Goal: Navigation & Orientation: Understand site structure

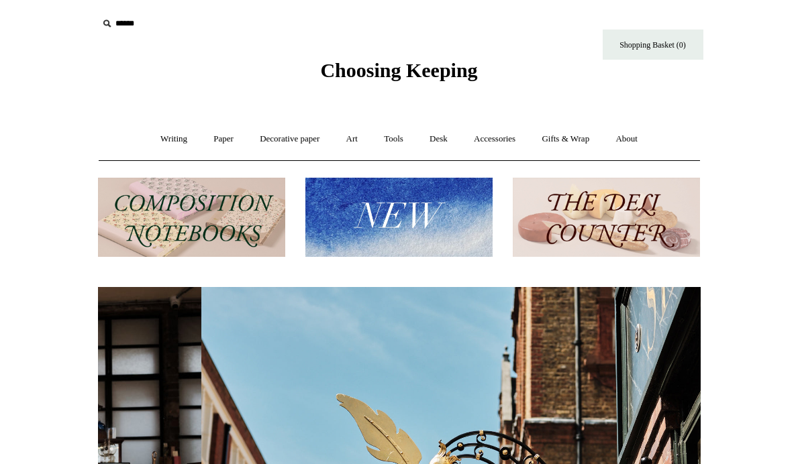
scroll to position [0, 603]
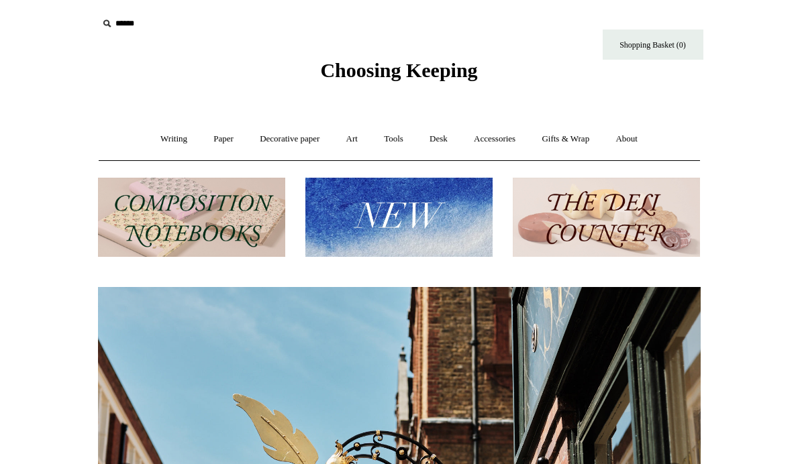
click at [185, 206] on img at bounding box center [191, 218] width 187 height 80
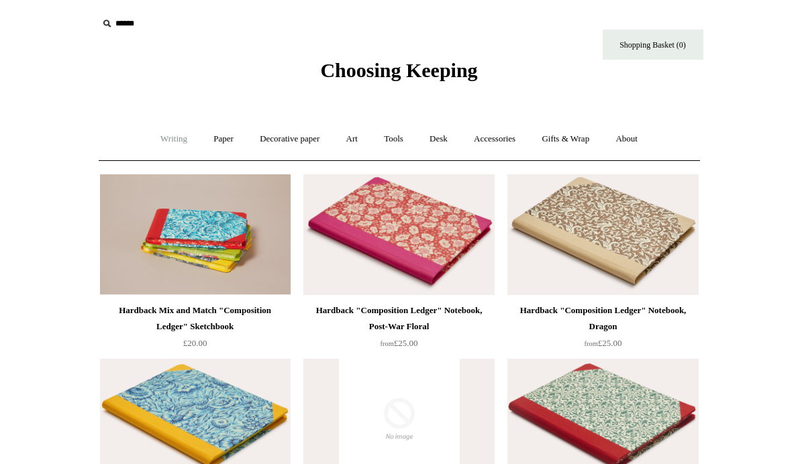
click at [166, 137] on link "Writing +" at bounding box center [173, 139] width 51 height 36
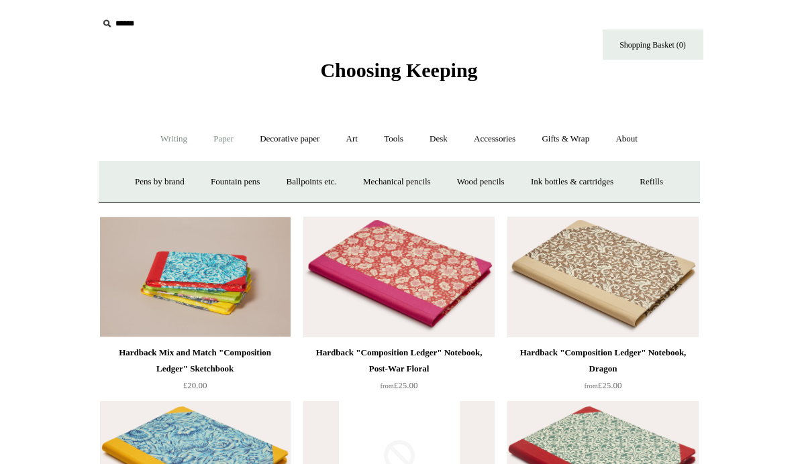
click at [219, 142] on link "Paper +" at bounding box center [223, 139] width 44 height 36
click at [192, 188] on link "Notebooks +" at bounding box center [212, 182] width 62 height 36
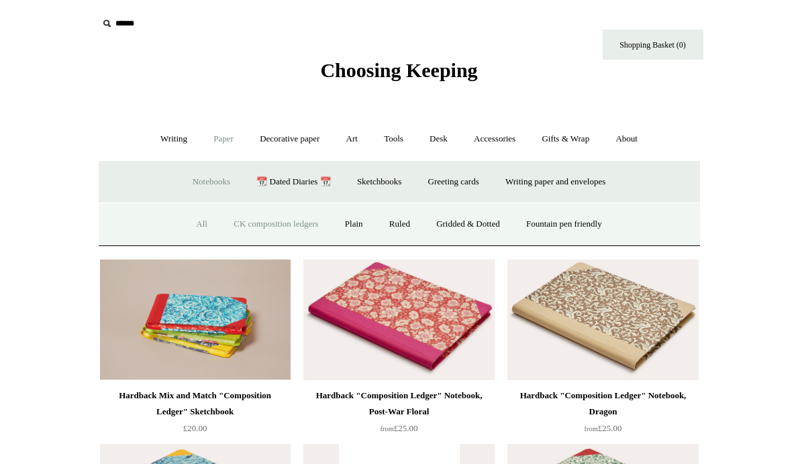
click at [190, 222] on link "All" at bounding box center [202, 225] width 36 height 36
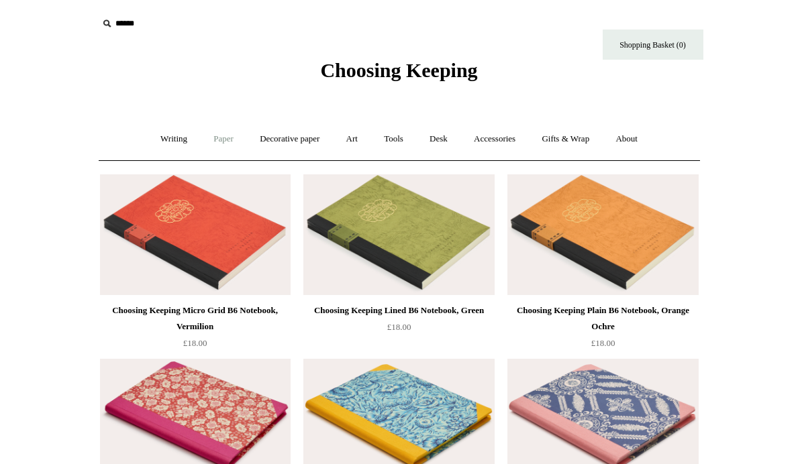
click at [218, 139] on link "Paper +" at bounding box center [223, 139] width 44 height 36
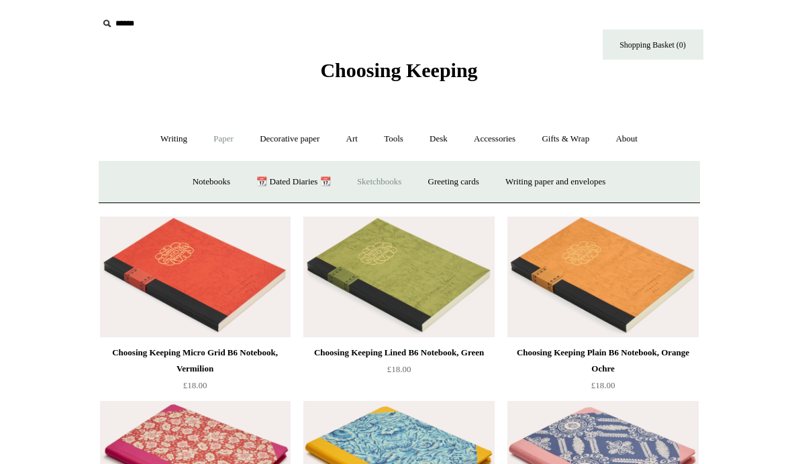
click at [372, 184] on link "Sketchbooks +" at bounding box center [379, 182] width 68 height 36
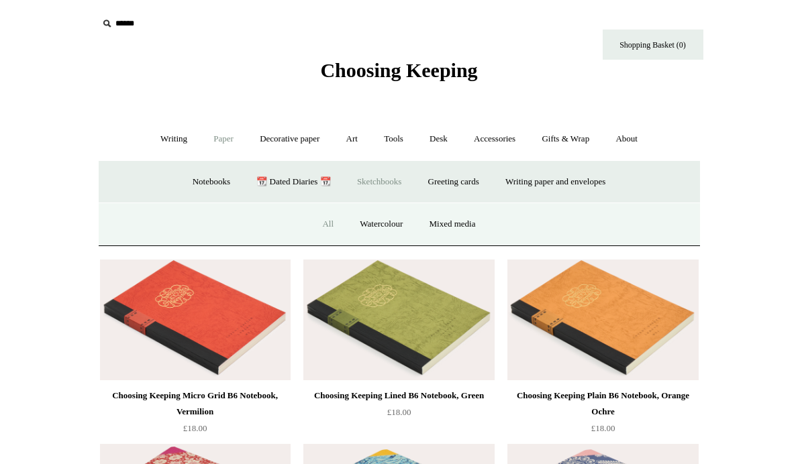
click at [322, 224] on link "All" at bounding box center [328, 225] width 36 height 36
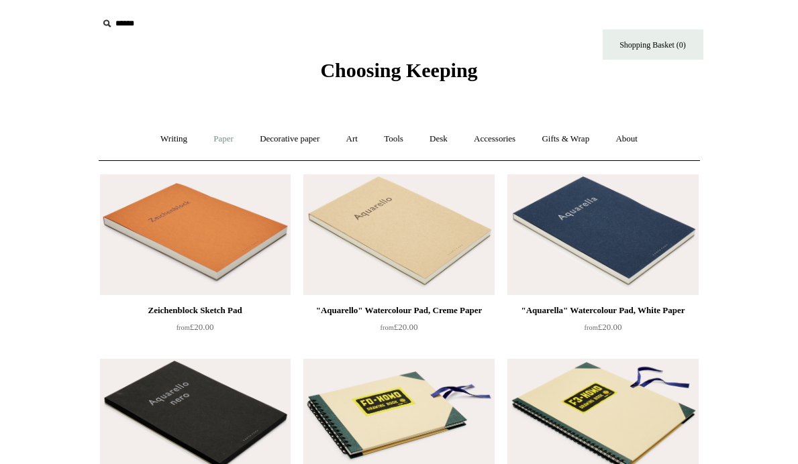
click at [217, 137] on link "Paper +" at bounding box center [223, 139] width 44 height 36
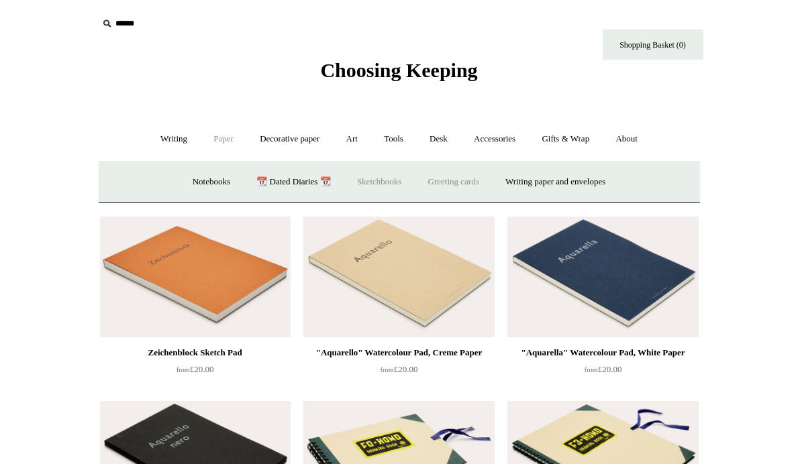
click at [460, 182] on link "Greeting cards +" at bounding box center [453, 182] width 75 height 36
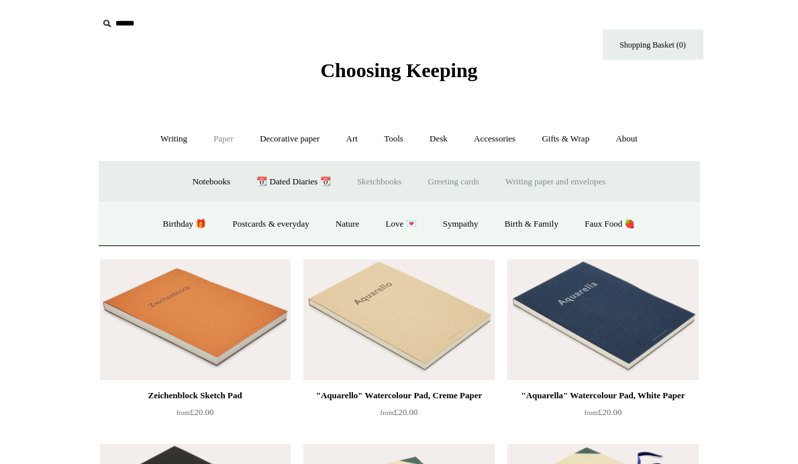
click at [556, 185] on link "Writing paper and envelopes +" at bounding box center [555, 182] width 124 height 36
click at [256, 226] on link "All" at bounding box center [259, 225] width 36 height 36
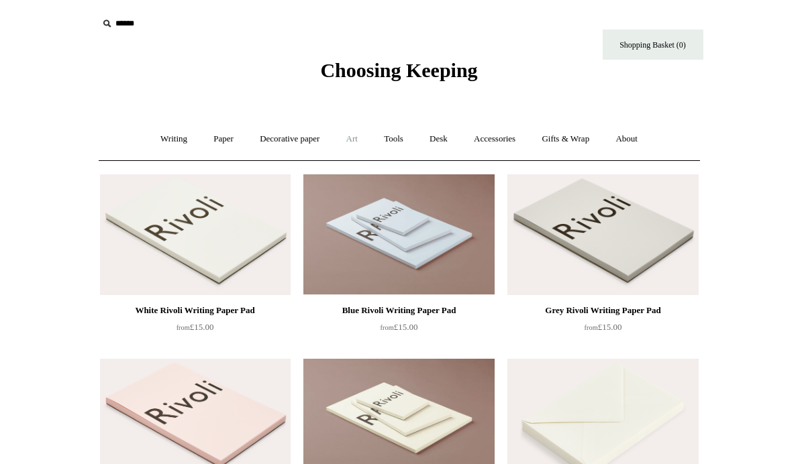
click at [352, 139] on link "Art +" at bounding box center [352, 139] width 36 height 36
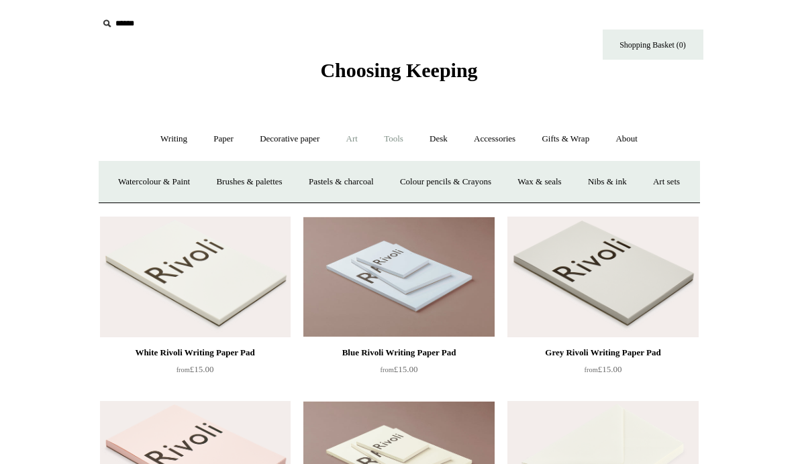
click at [393, 138] on link "Tools +" at bounding box center [394, 139] width 44 height 36
click at [319, 181] on link "Scissors" at bounding box center [322, 182] width 53 height 36
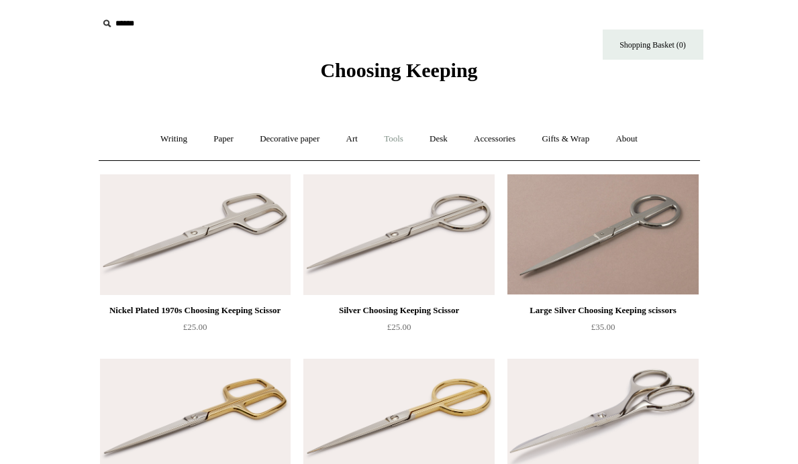
click at [396, 140] on link "Tools +" at bounding box center [394, 139] width 44 height 36
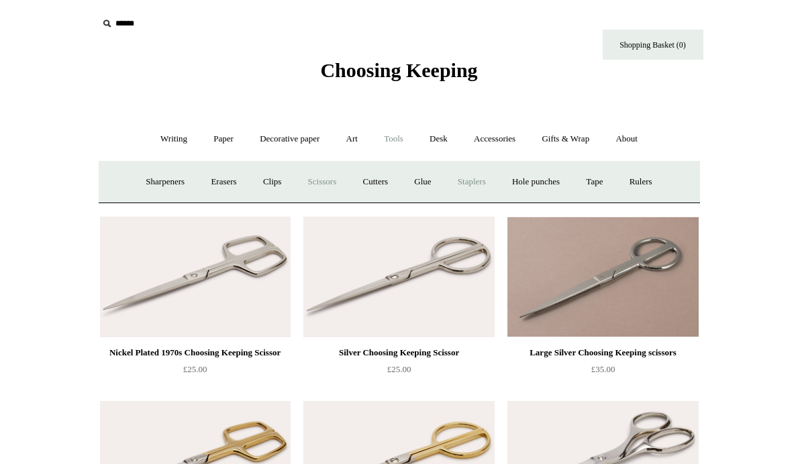
click at [482, 182] on link "Staplers +" at bounding box center [472, 182] width 52 height 36
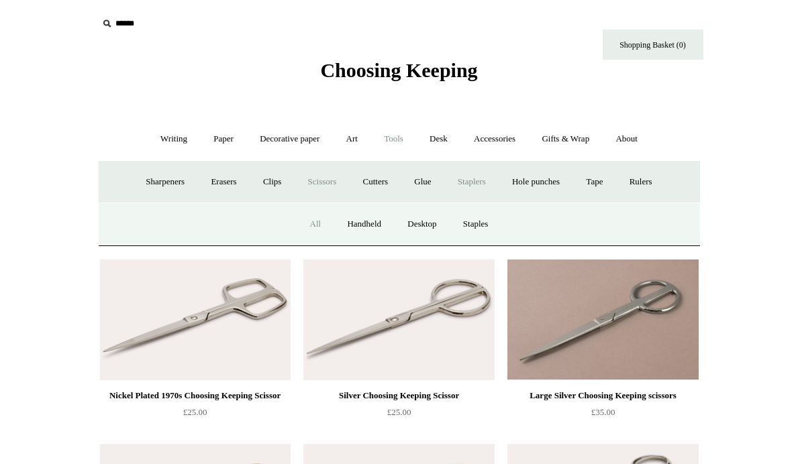
click at [306, 222] on link "All" at bounding box center [316, 225] width 36 height 36
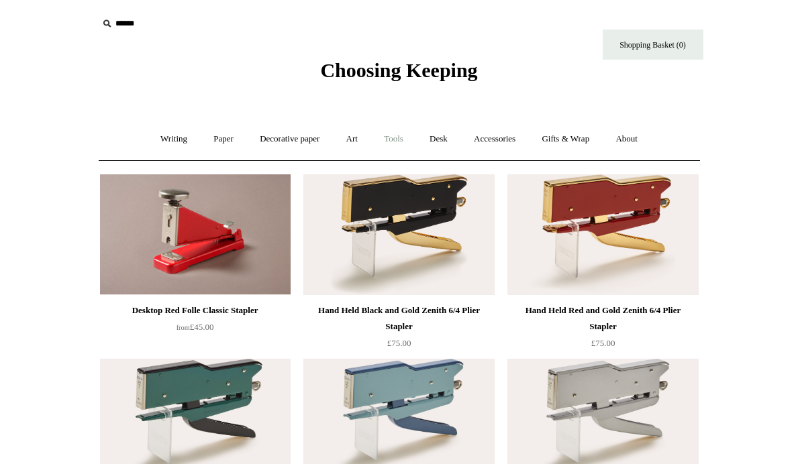
click at [399, 142] on link "Tools +" at bounding box center [394, 139] width 44 height 36
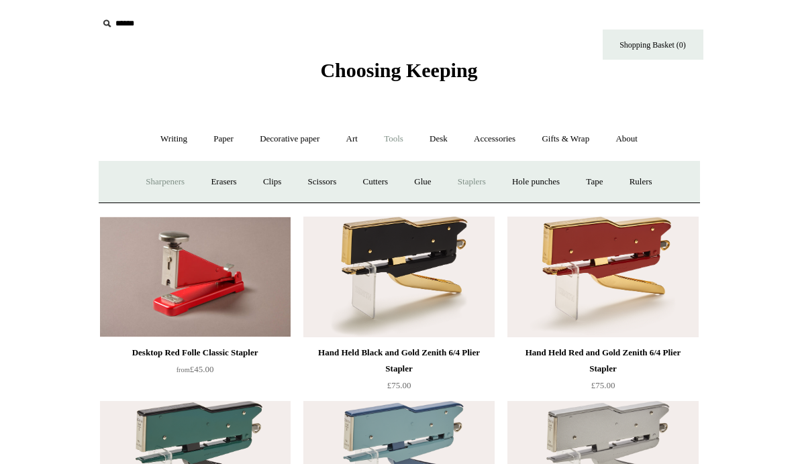
click at [152, 181] on link "Sharpeners" at bounding box center [165, 182] width 63 height 36
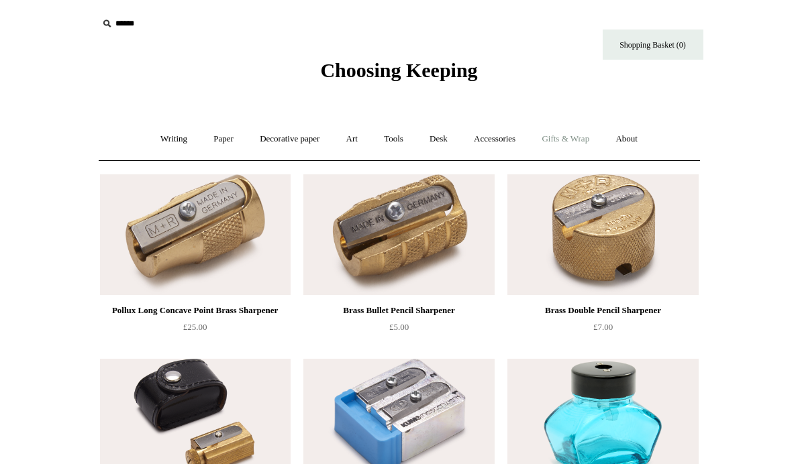
click at [556, 140] on link "Gifts & Wrap +" at bounding box center [565, 139] width 72 height 36
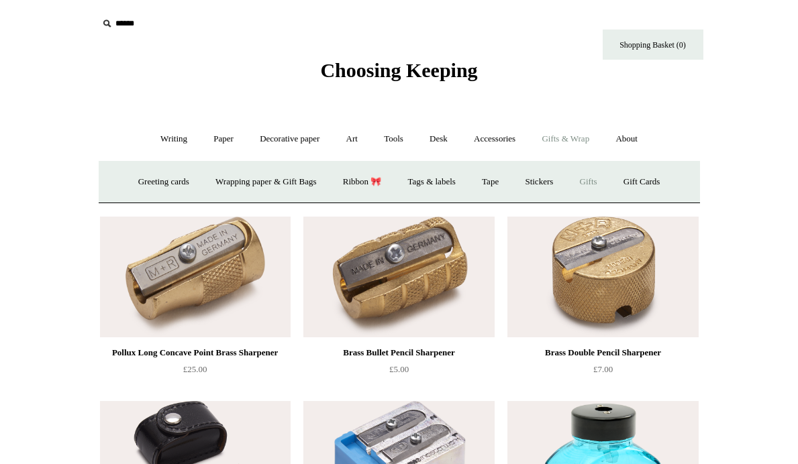
click at [595, 189] on link "Gifts +" at bounding box center [589, 182] width 42 height 36
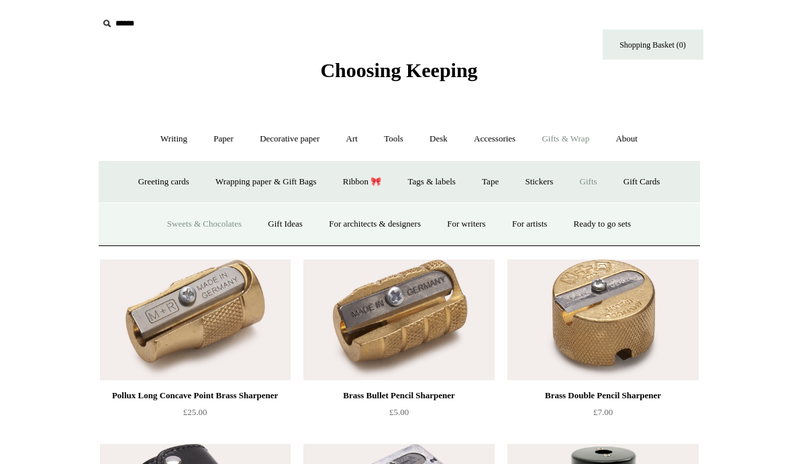
click at [201, 217] on link "Sweets & Chocolates" at bounding box center [204, 225] width 99 height 36
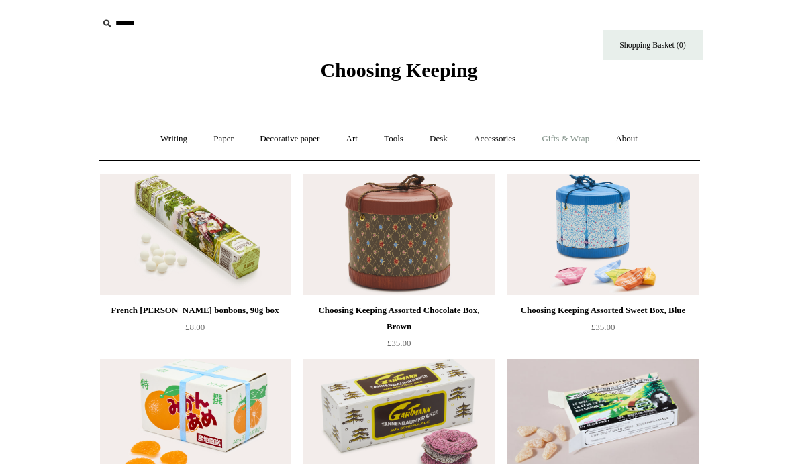
click at [566, 142] on link "Gifts & Wrap +" at bounding box center [565, 139] width 72 height 36
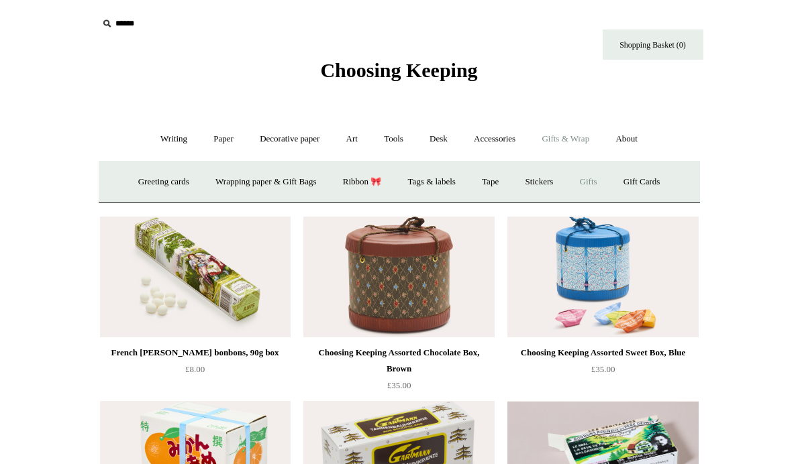
click at [598, 181] on link "Gifts +" at bounding box center [589, 182] width 42 height 36
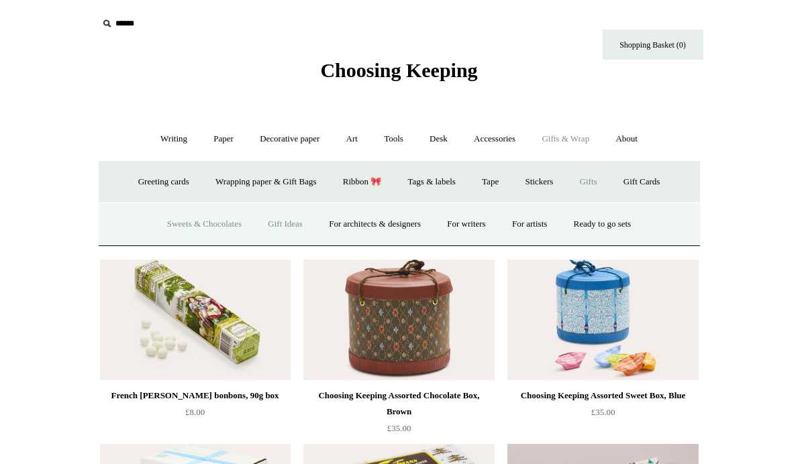
click at [286, 225] on link "Gift Ideas" at bounding box center [285, 225] width 59 height 36
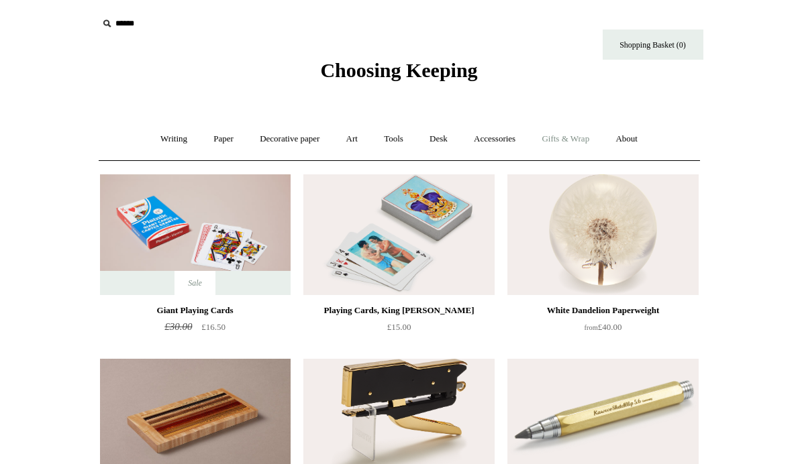
click at [580, 137] on link "Gifts & Wrap +" at bounding box center [565, 139] width 72 height 36
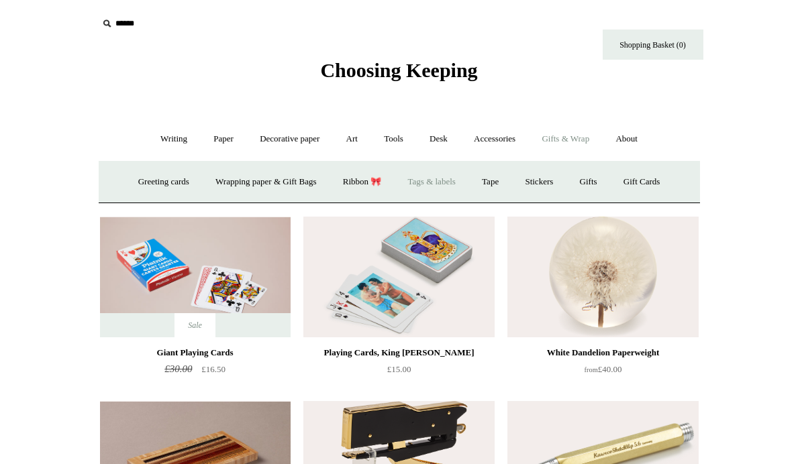
click at [441, 185] on link "Tags & labels" at bounding box center [432, 182] width 72 height 36
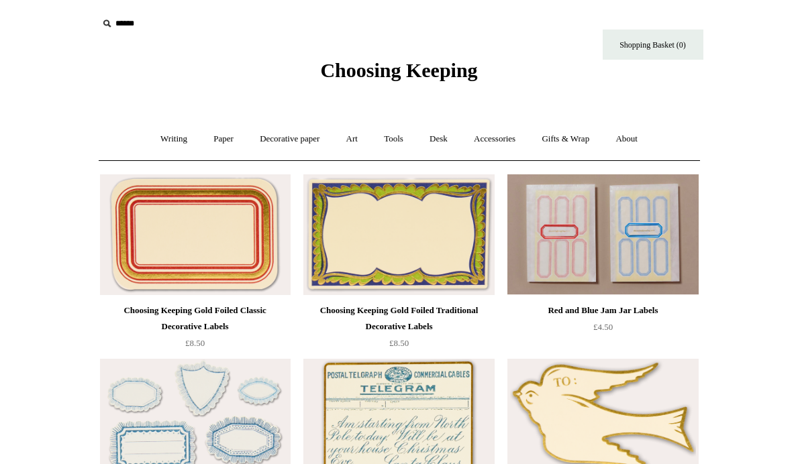
click at [365, 72] on span "Choosing Keeping" at bounding box center [398, 70] width 157 height 22
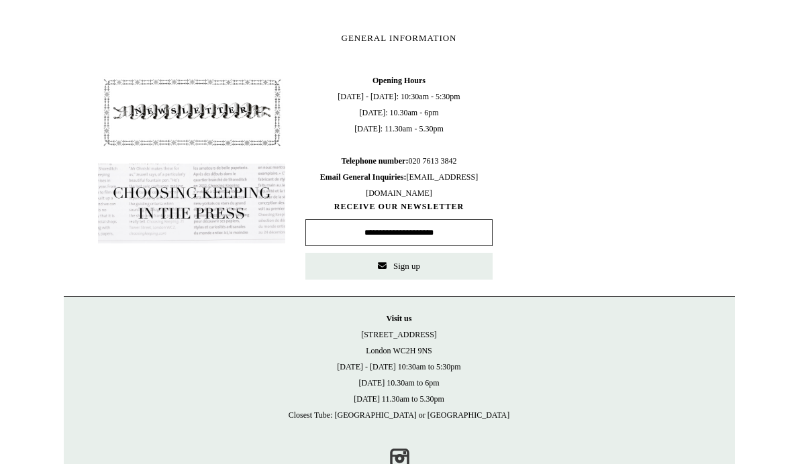
scroll to position [768, 0]
